Goal: Task Accomplishment & Management: Use online tool/utility

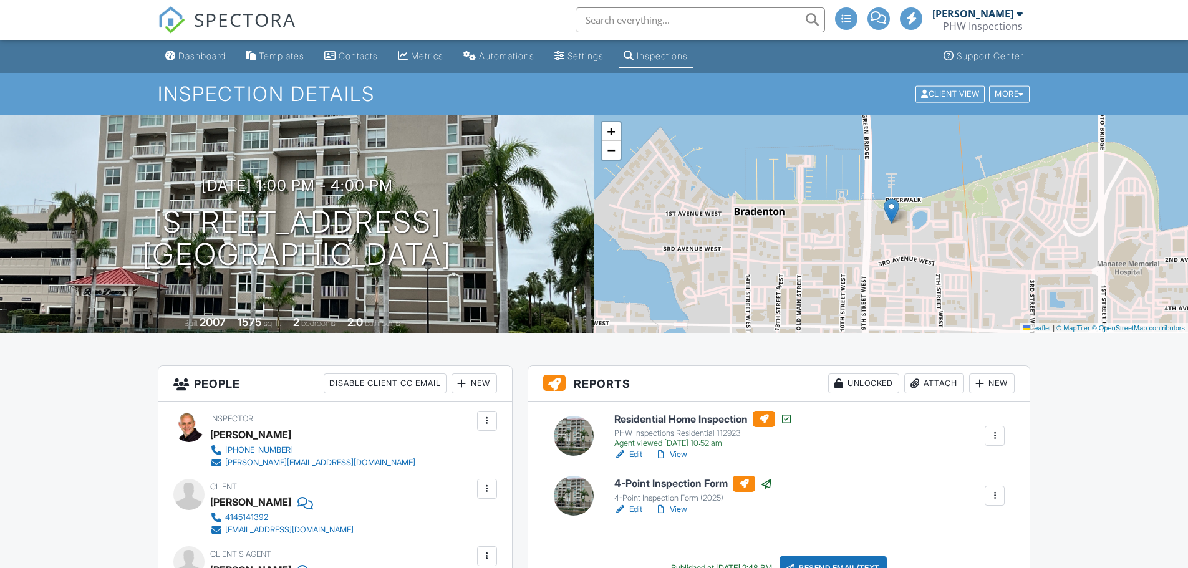
drag, startPoint x: 201, startPoint y: 57, endPoint x: 234, endPoint y: 96, distance: 51.7
click at [201, 57] on div "Dashboard" at bounding box center [201, 56] width 47 height 11
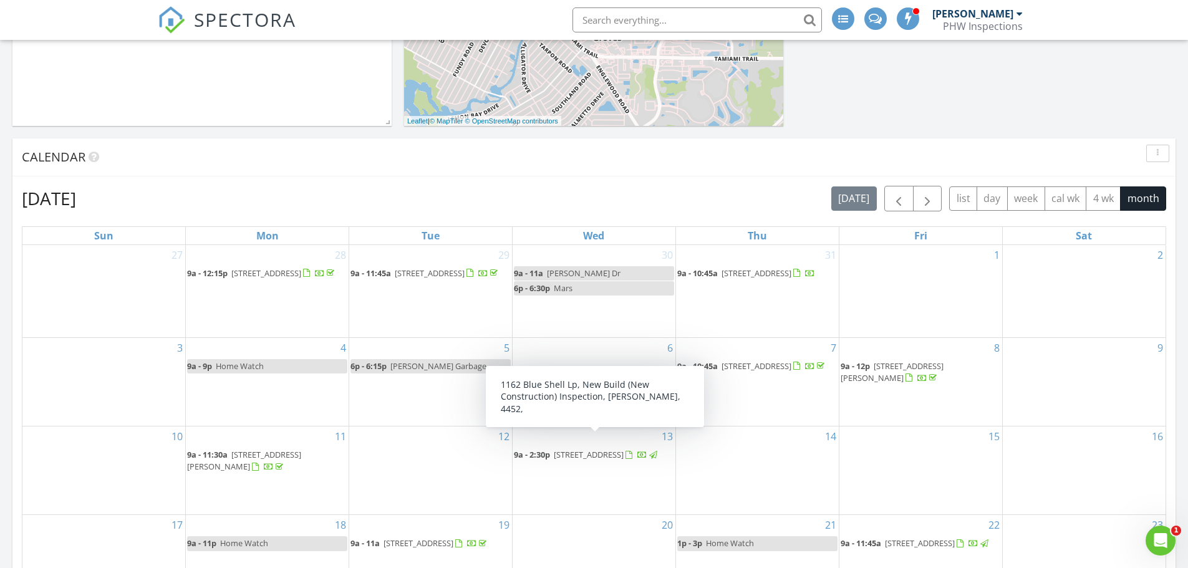
scroll to position [473, 0]
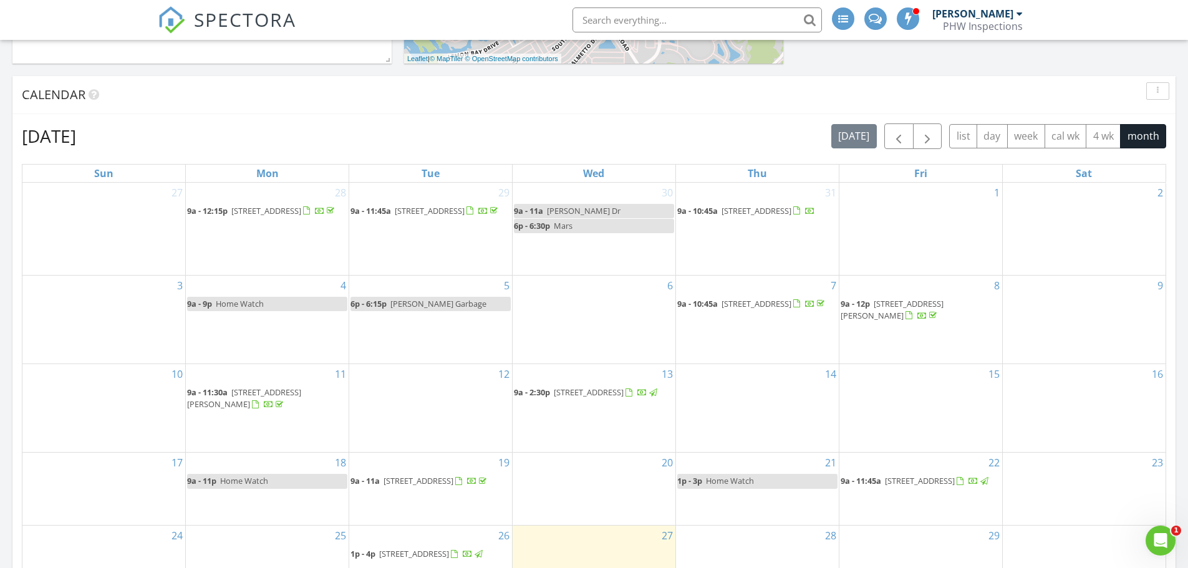
click at [599, 387] on span "1162 Blue Shell Lp, Sarasota 34240" at bounding box center [589, 392] width 70 height 11
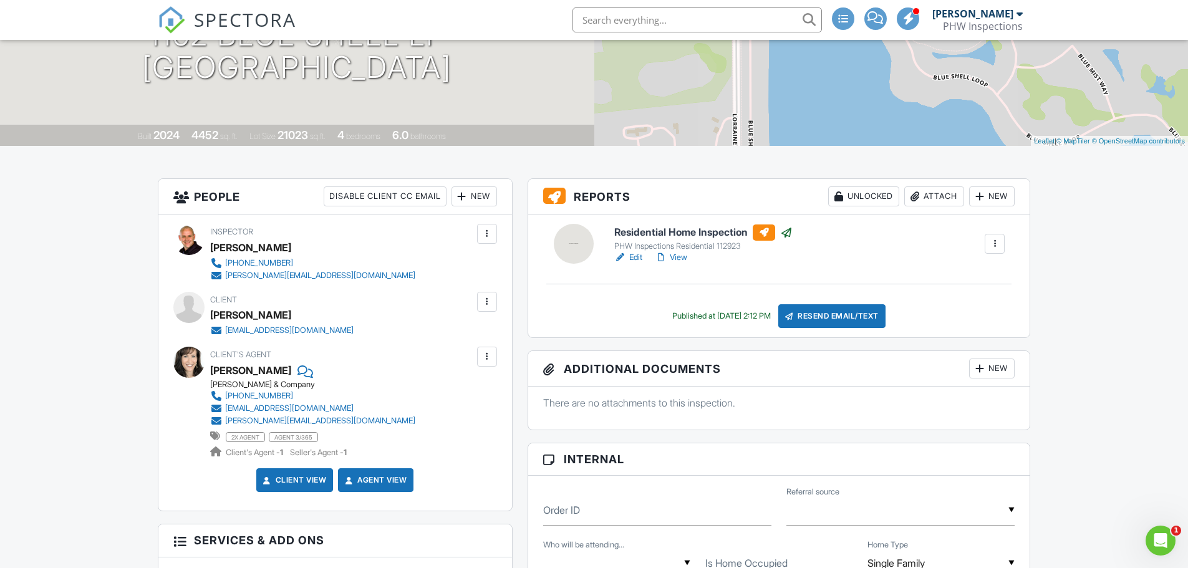
click at [998, 201] on div "New" at bounding box center [992, 196] width 46 height 20
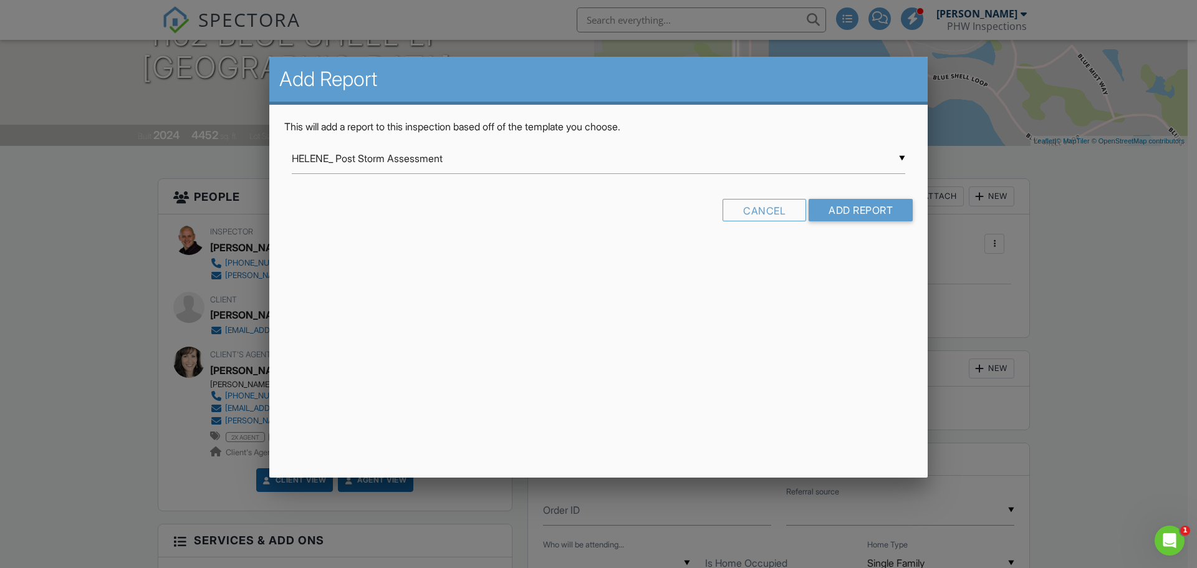
click at [548, 163] on div "▼ HELENE_ Post Storm Assessment HELENE_ Post Storm Assessment PHW Inspections R…" at bounding box center [599, 158] width 614 height 31
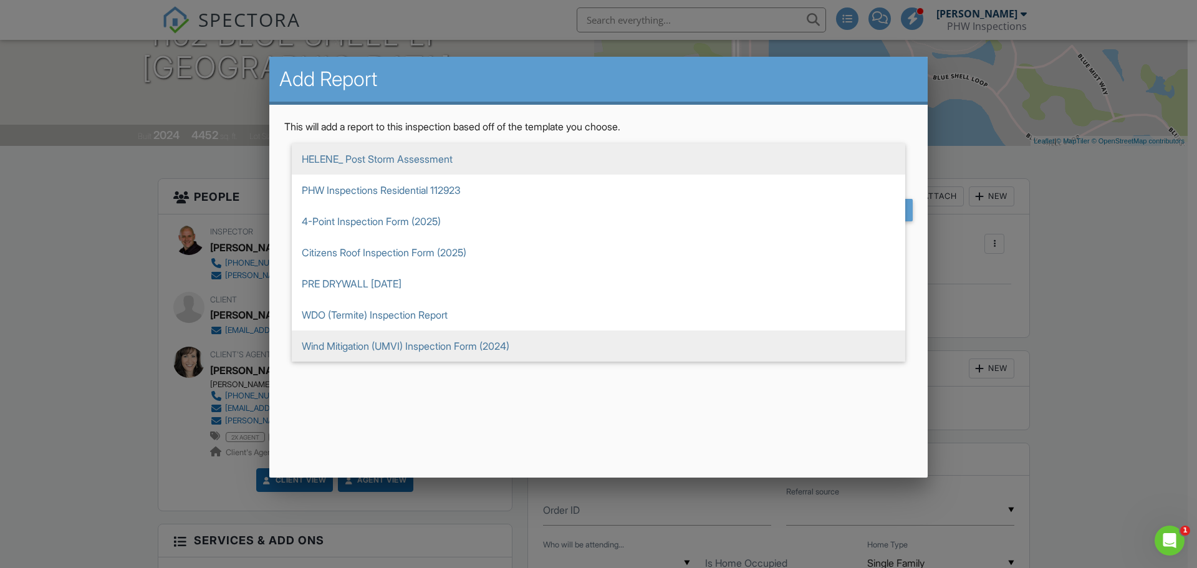
click at [329, 347] on span "Wind Mitigation (UMVI) Inspection Form (2024)" at bounding box center [599, 346] width 614 height 31
type input "Wind Mitigation (UMVI) Inspection Form (2024)"
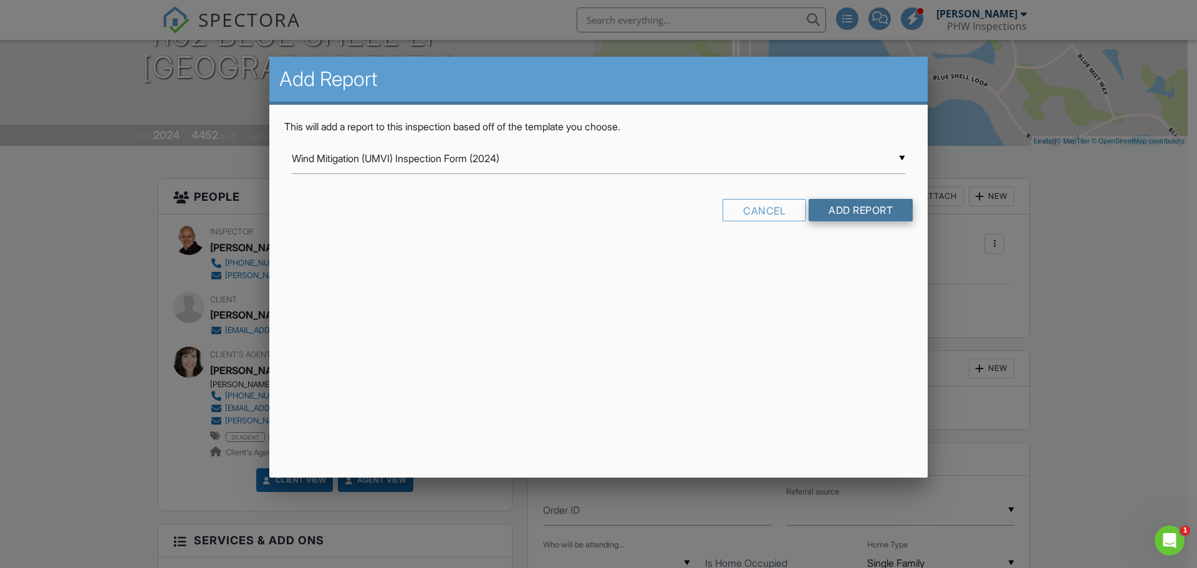
click at [861, 214] on input "Add Report" at bounding box center [861, 210] width 104 height 22
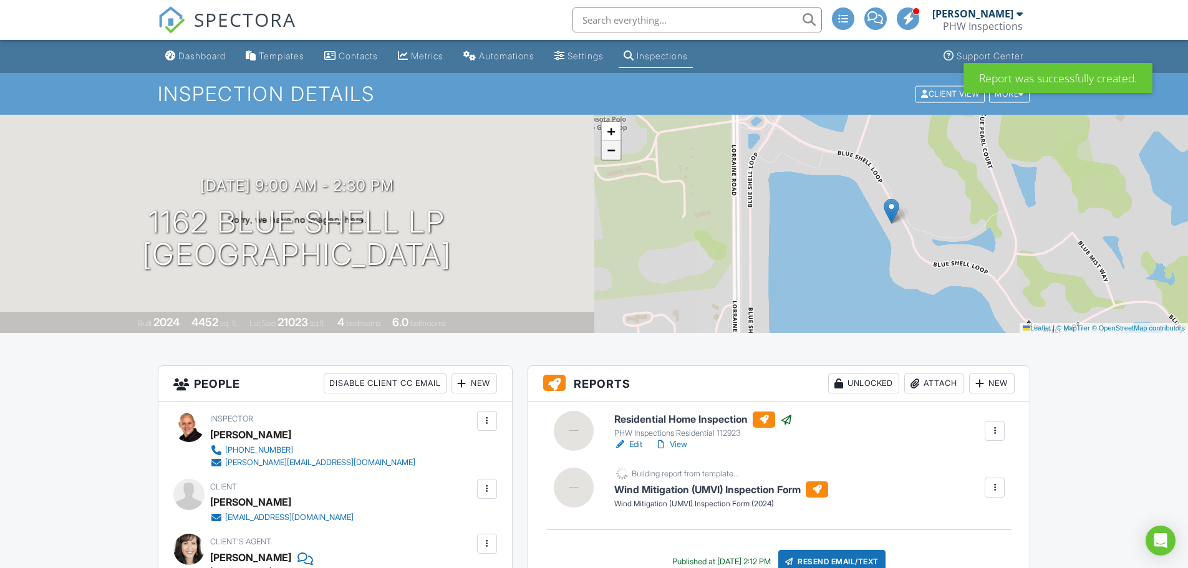
click at [614, 157] on span "−" at bounding box center [611, 150] width 8 height 16
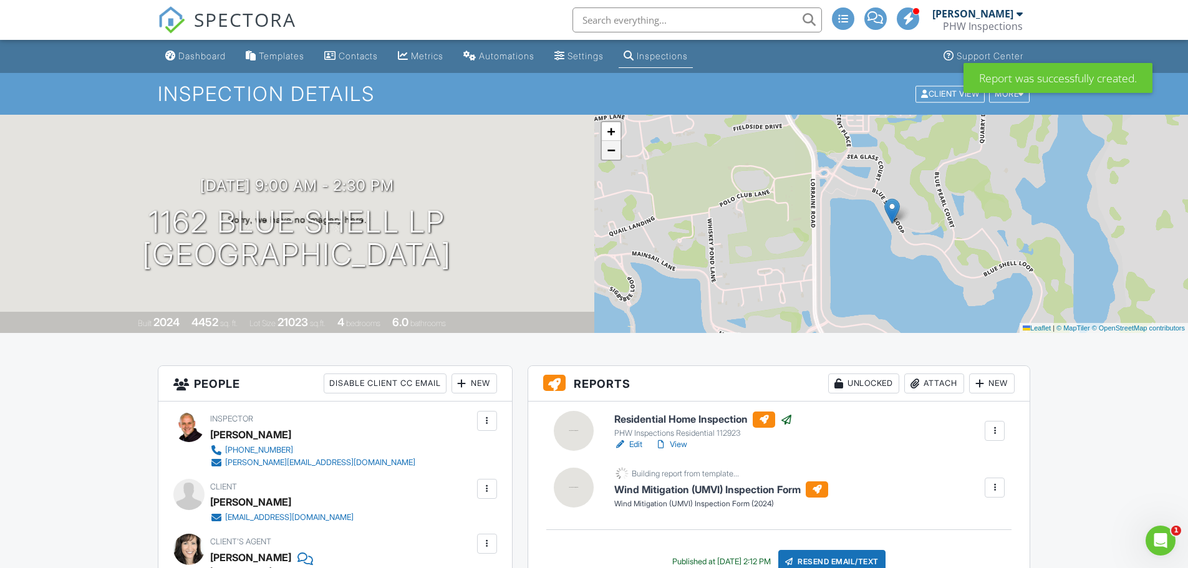
click at [614, 157] on span "−" at bounding box center [611, 150] width 8 height 16
